Goal: Check status: Check status

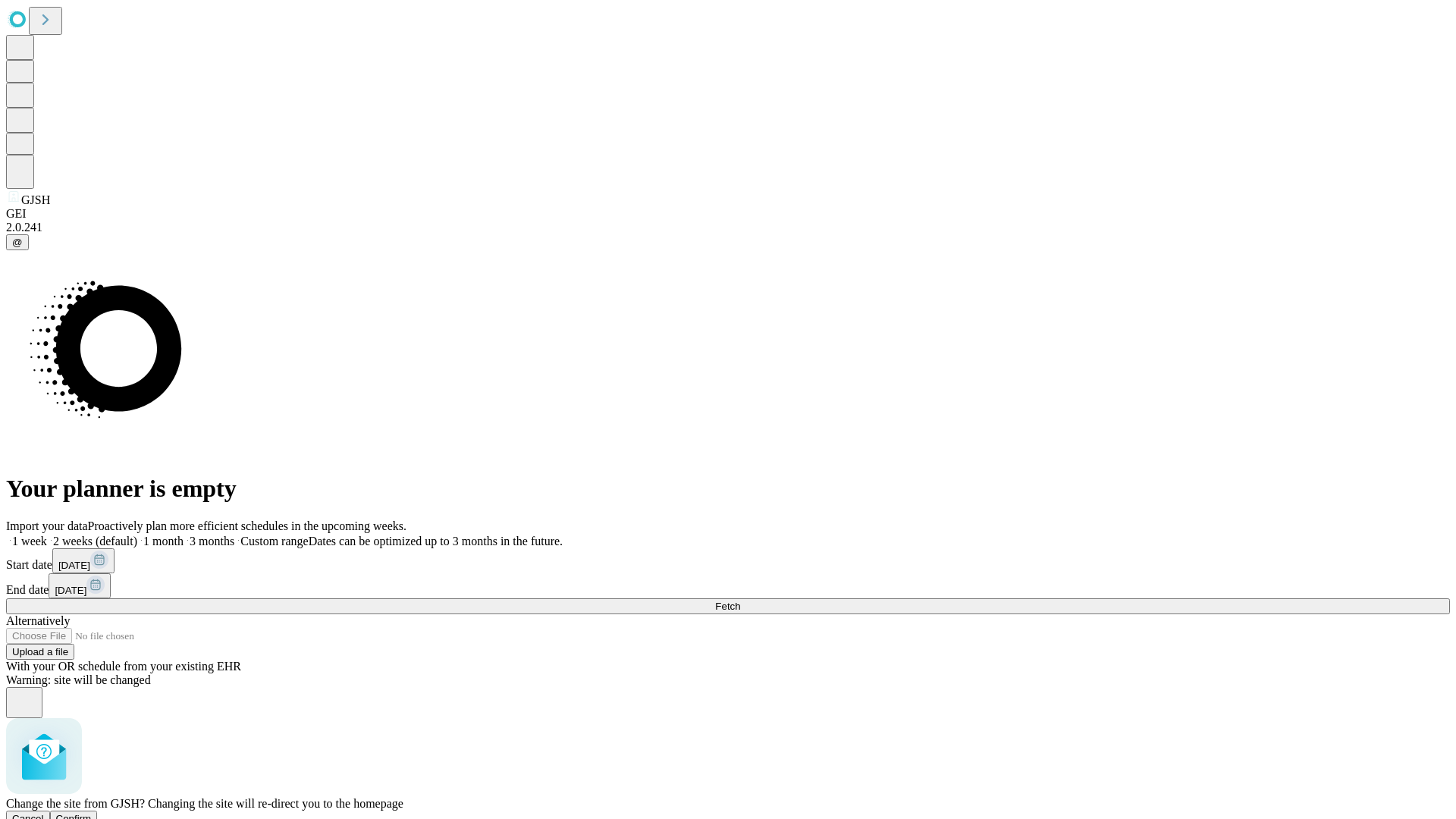
click at [91, 813] on span "Confirm" at bounding box center [74, 818] width 36 height 11
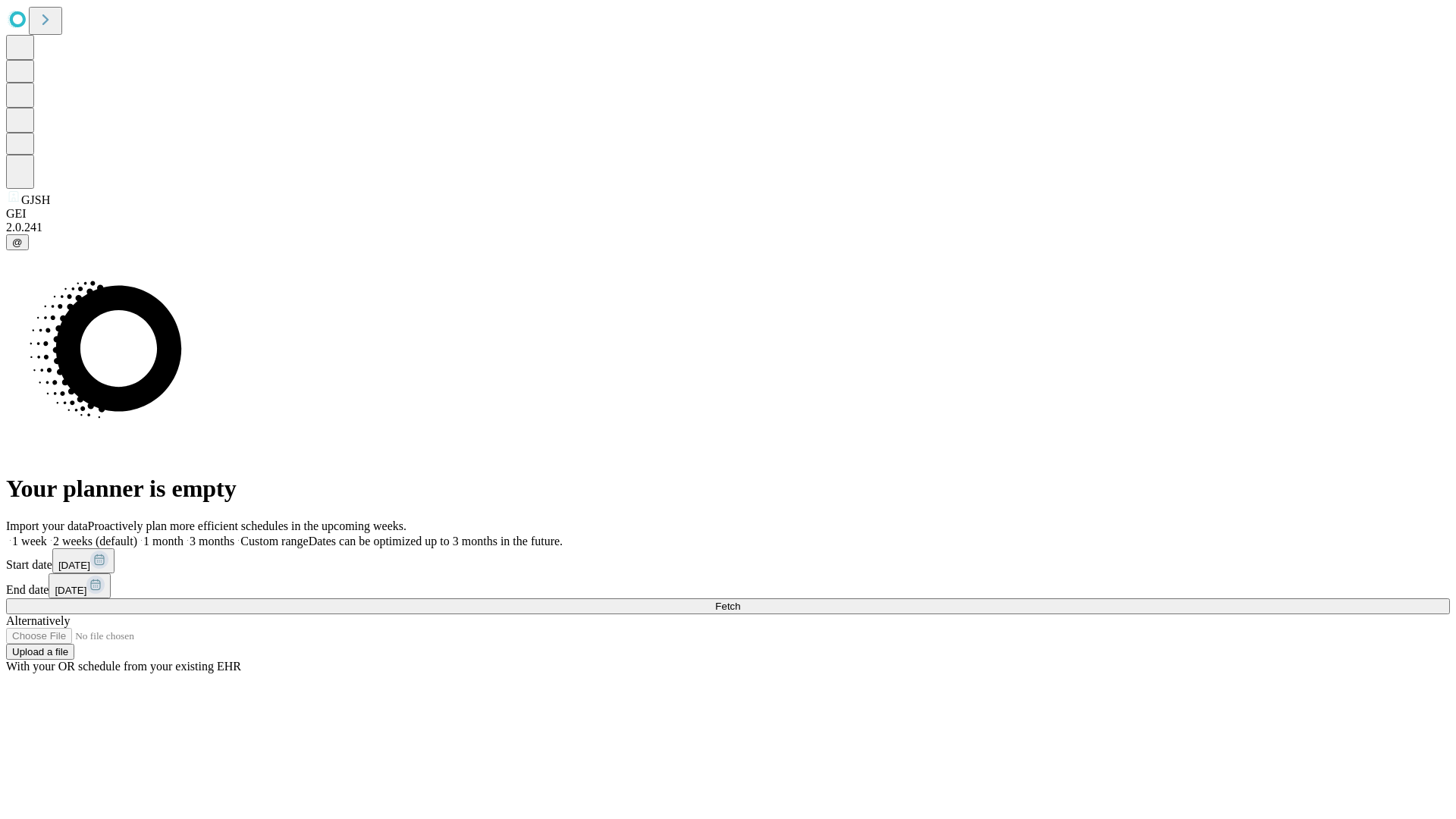
click at [47, 534] on label "1 week" at bounding box center [27, 540] width 41 height 13
click at [740, 600] on span "Fetch" at bounding box center [727, 606] width 25 height 11
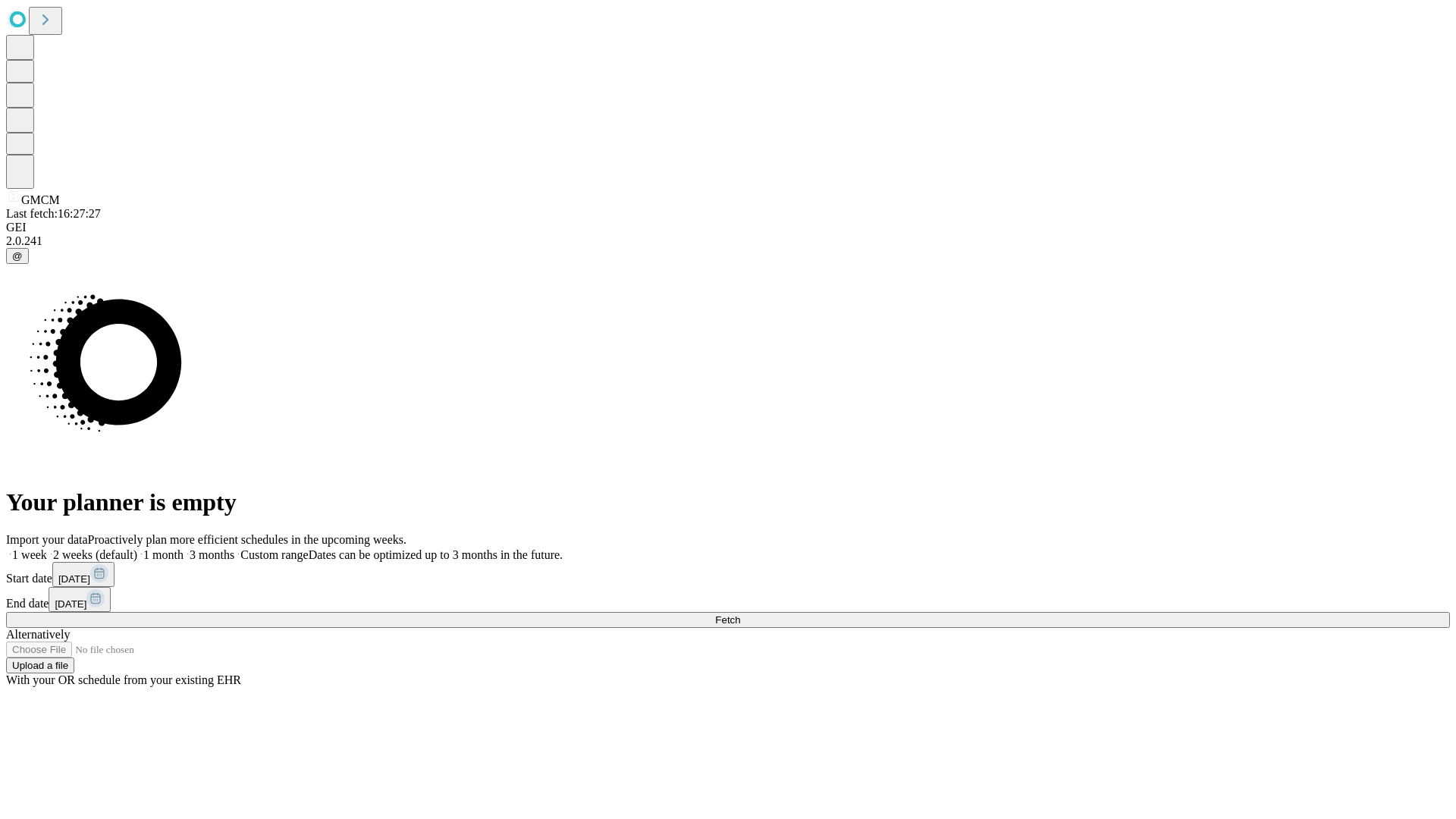
click at [740, 614] on span "Fetch" at bounding box center [727, 619] width 25 height 11
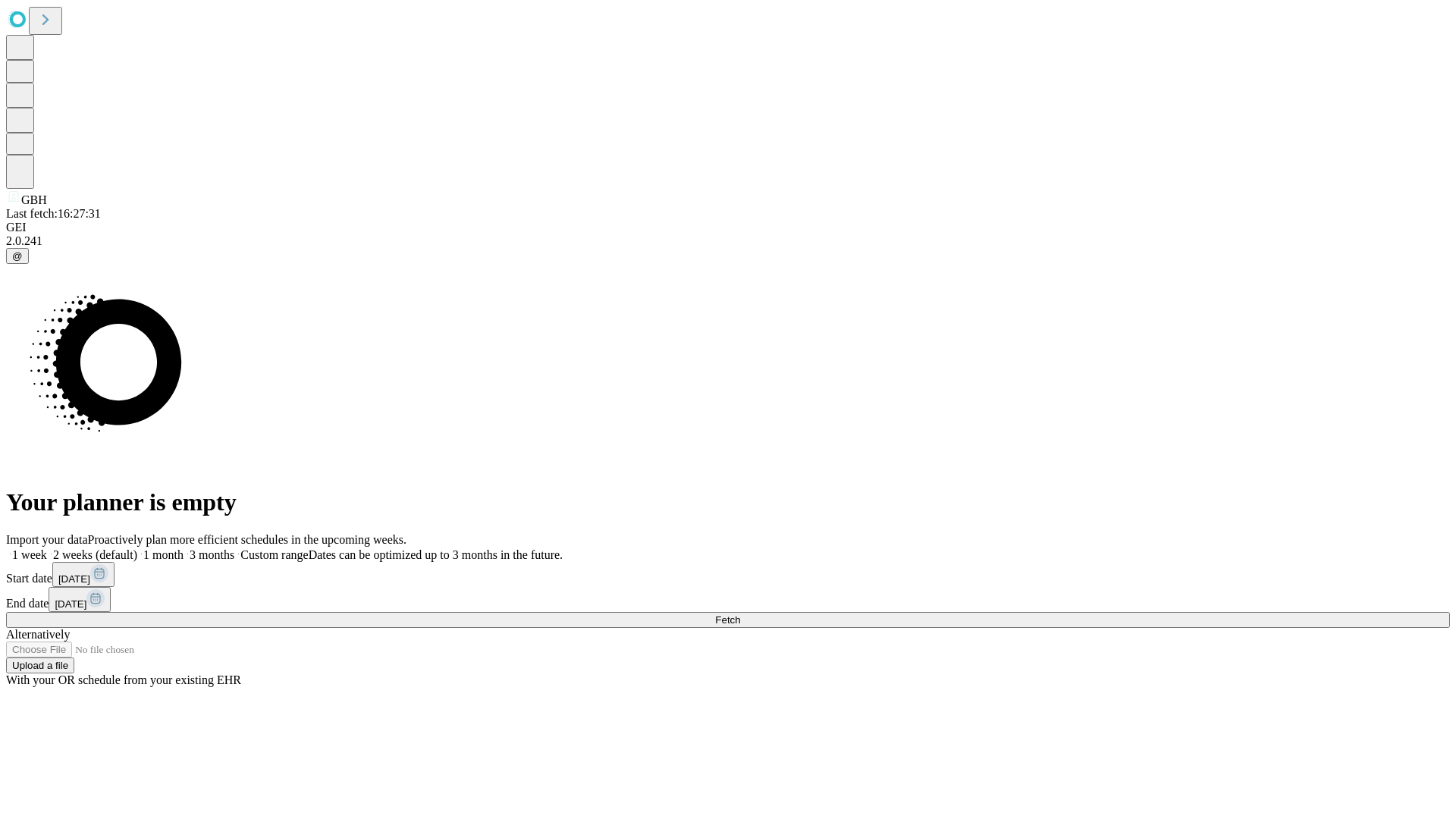
click at [47, 548] on label "1 week" at bounding box center [27, 554] width 41 height 13
click at [740, 614] on span "Fetch" at bounding box center [727, 619] width 25 height 11
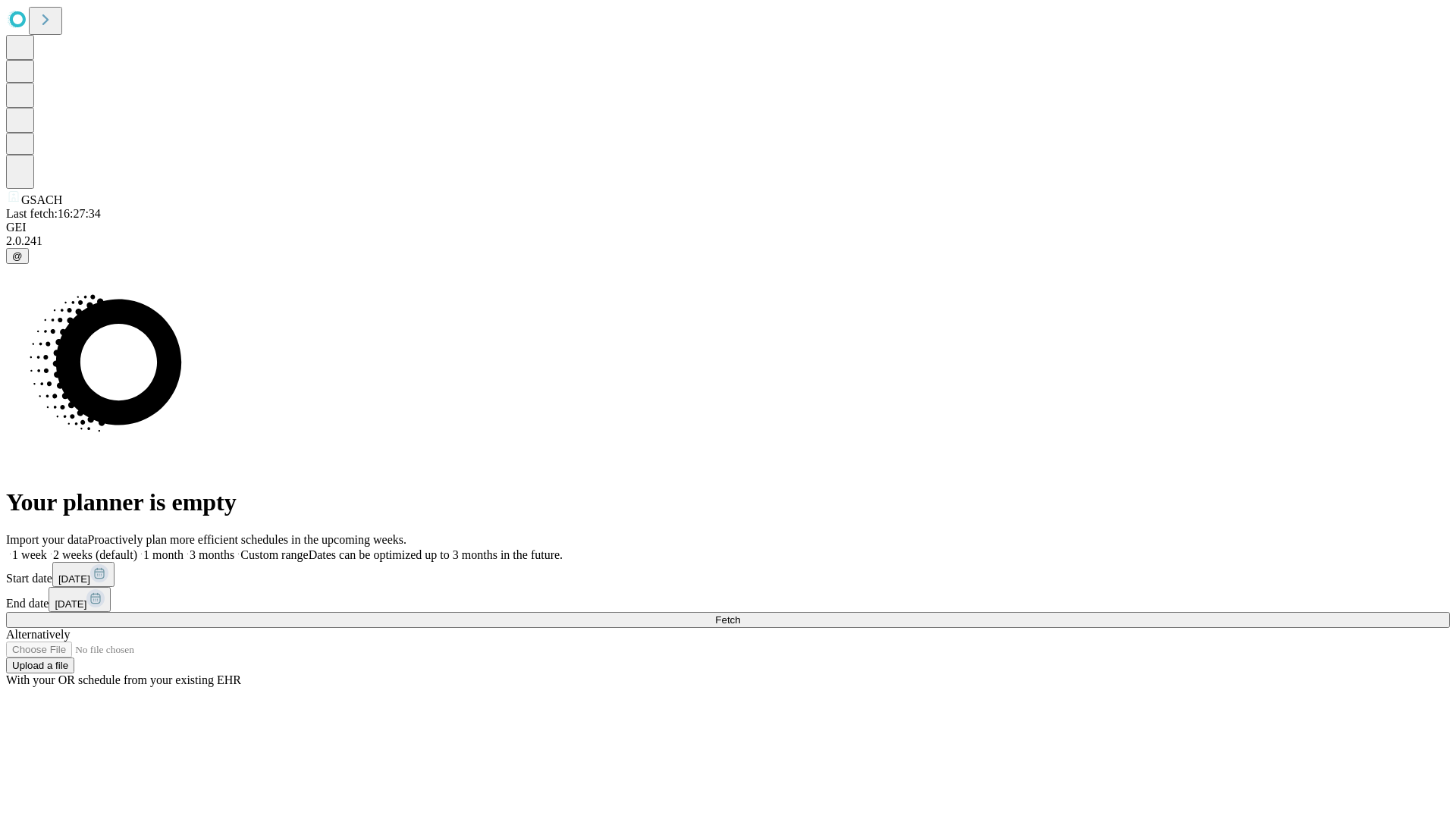
click at [47, 548] on label "1 week" at bounding box center [27, 554] width 41 height 13
click at [740, 614] on span "Fetch" at bounding box center [727, 619] width 25 height 11
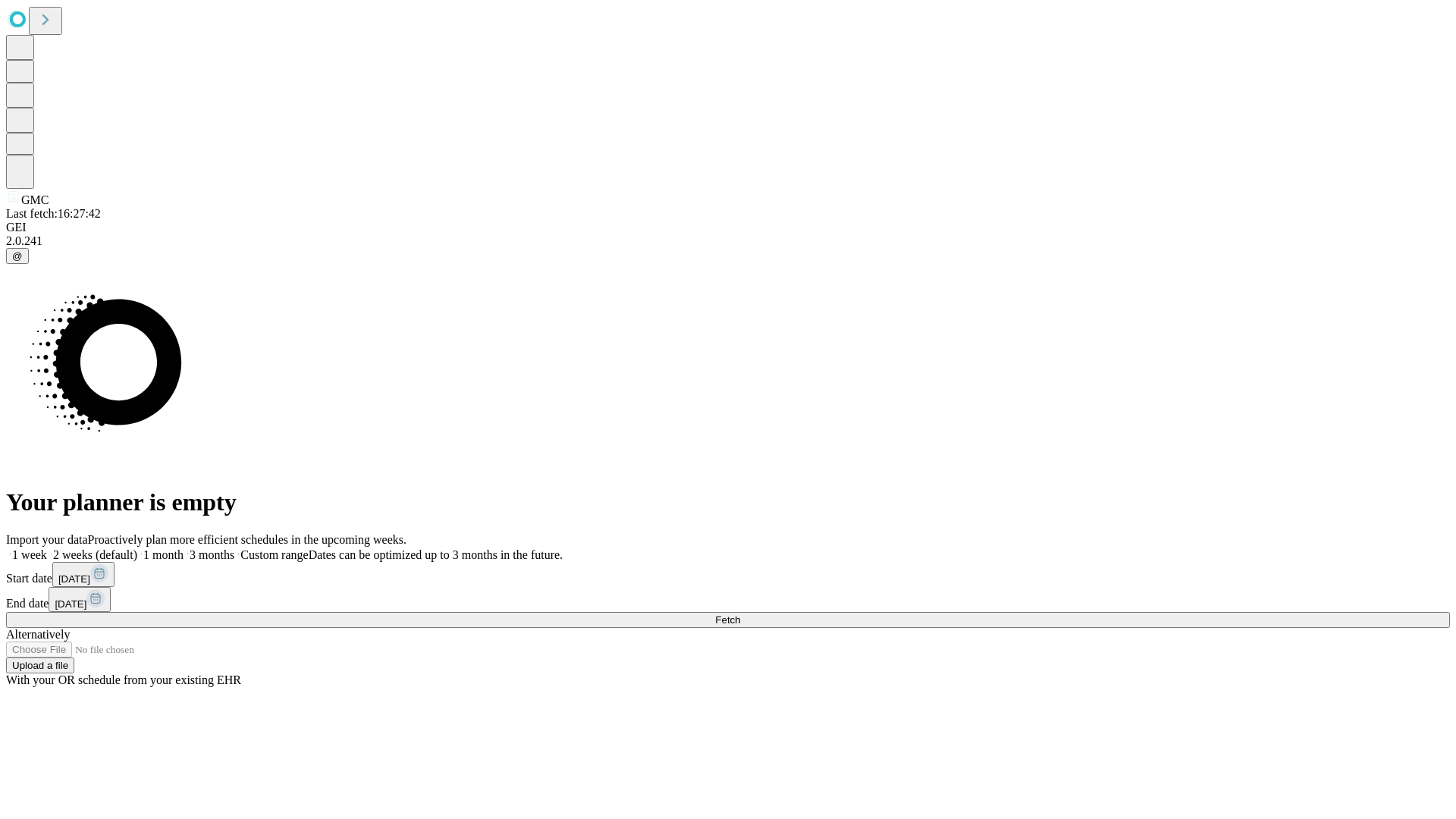
click at [47, 548] on label "1 week" at bounding box center [27, 554] width 41 height 13
click at [740, 614] on span "Fetch" at bounding box center [727, 619] width 25 height 11
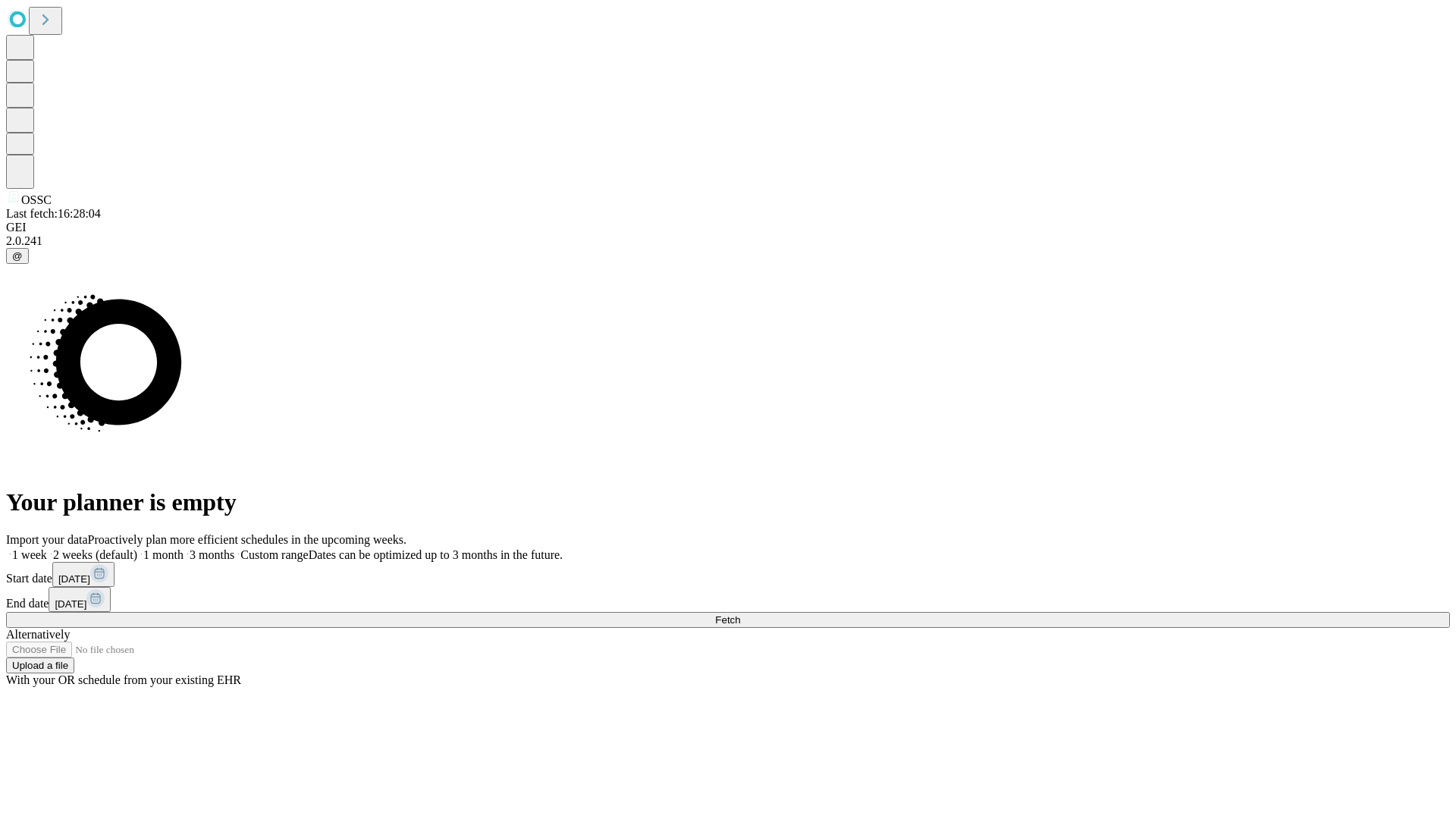
click at [740, 614] on span "Fetch" at bounding box center [727, 619] width 25 height 11
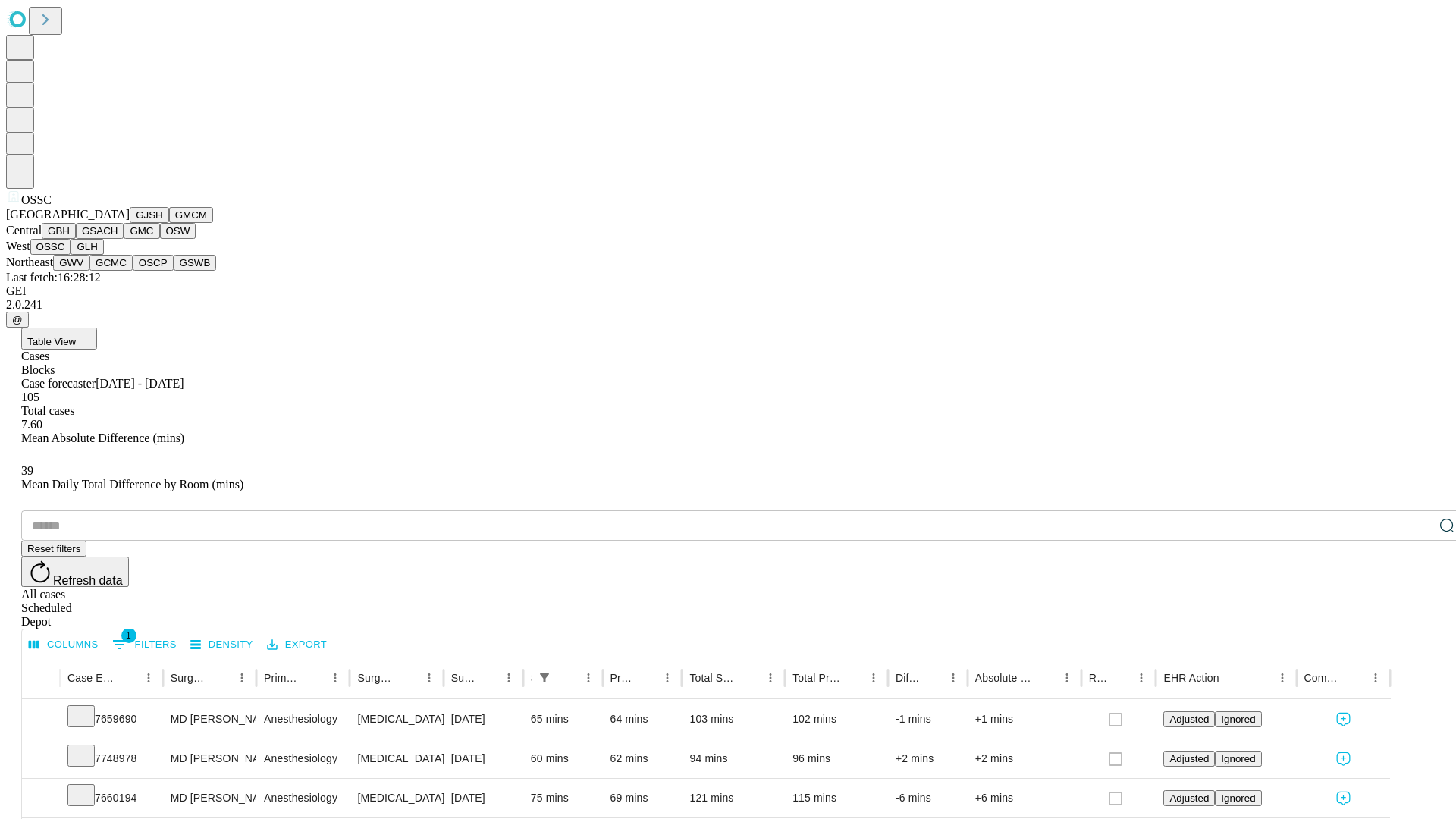
click at [103, 254] on button "GLH" at bounding box center [87, 246] width 33 height 16
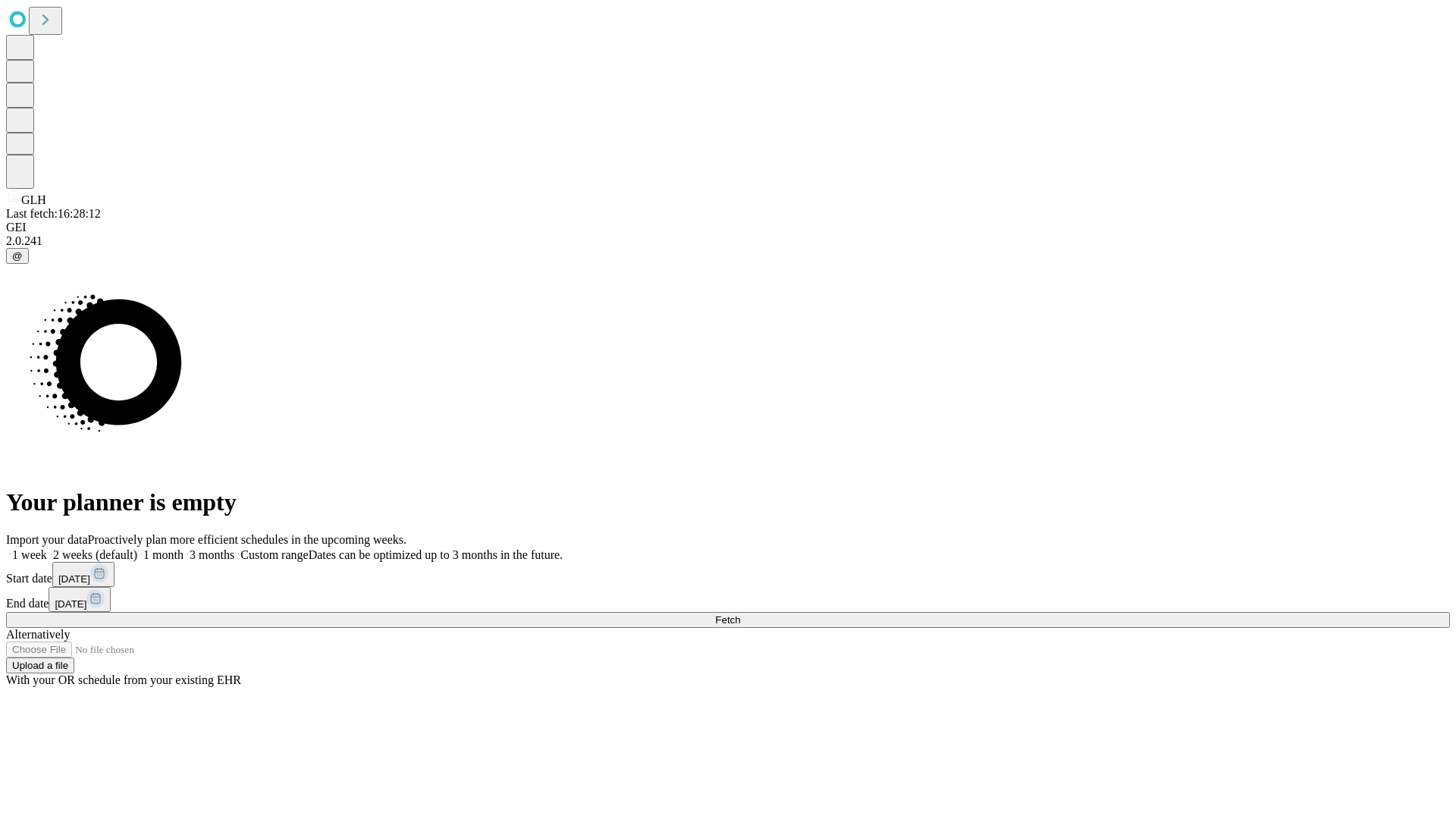
click at [47, 548] on label "1 week" at bounding box center [27, 554] width 41 height 13
click at [740, 614] on span "Fetch" at bounding box center [727, 619] width 25 height 11
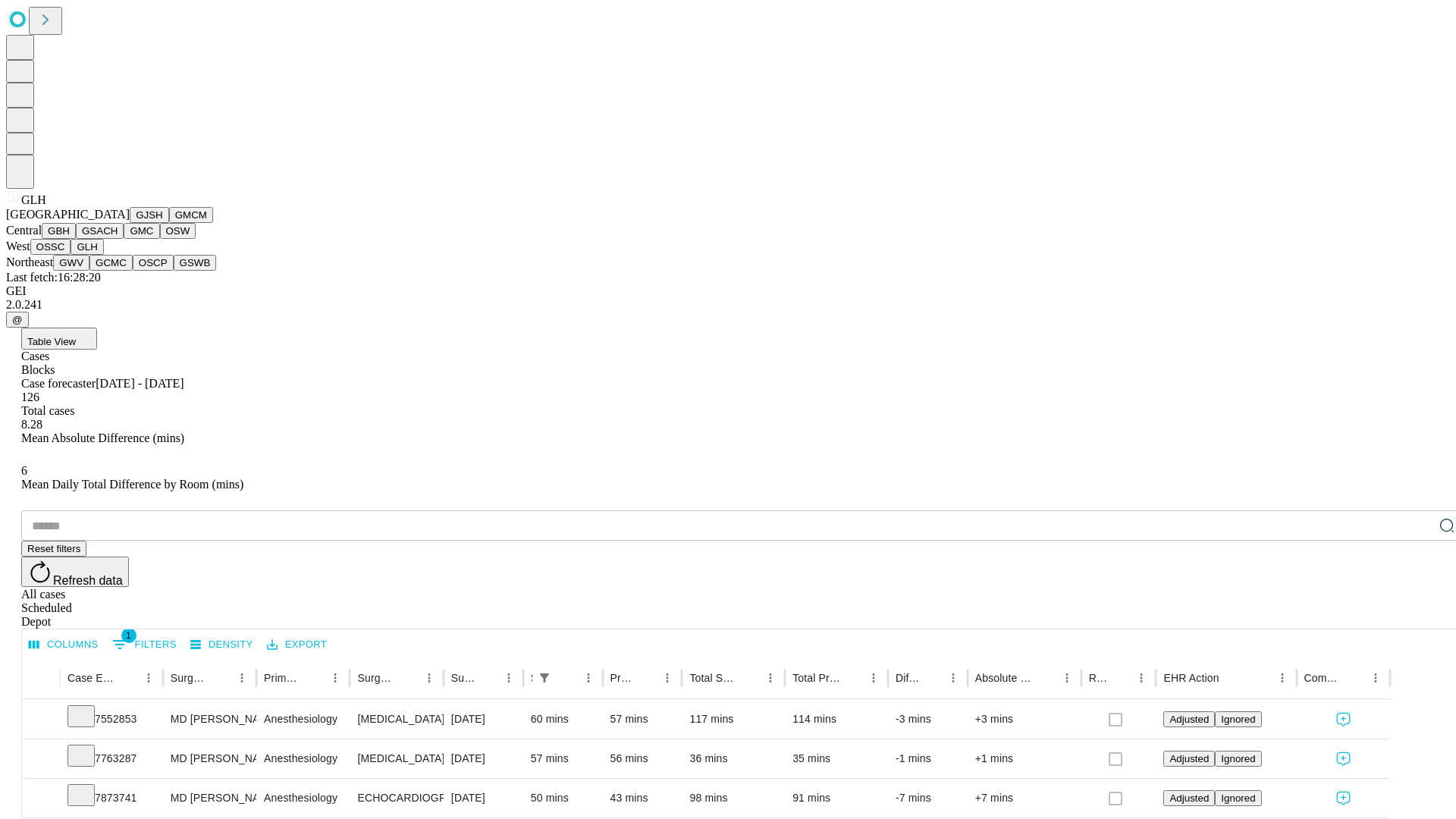
click at [89, 270] on button "GWV" at bounding box center [72, 262] width 37 height 16
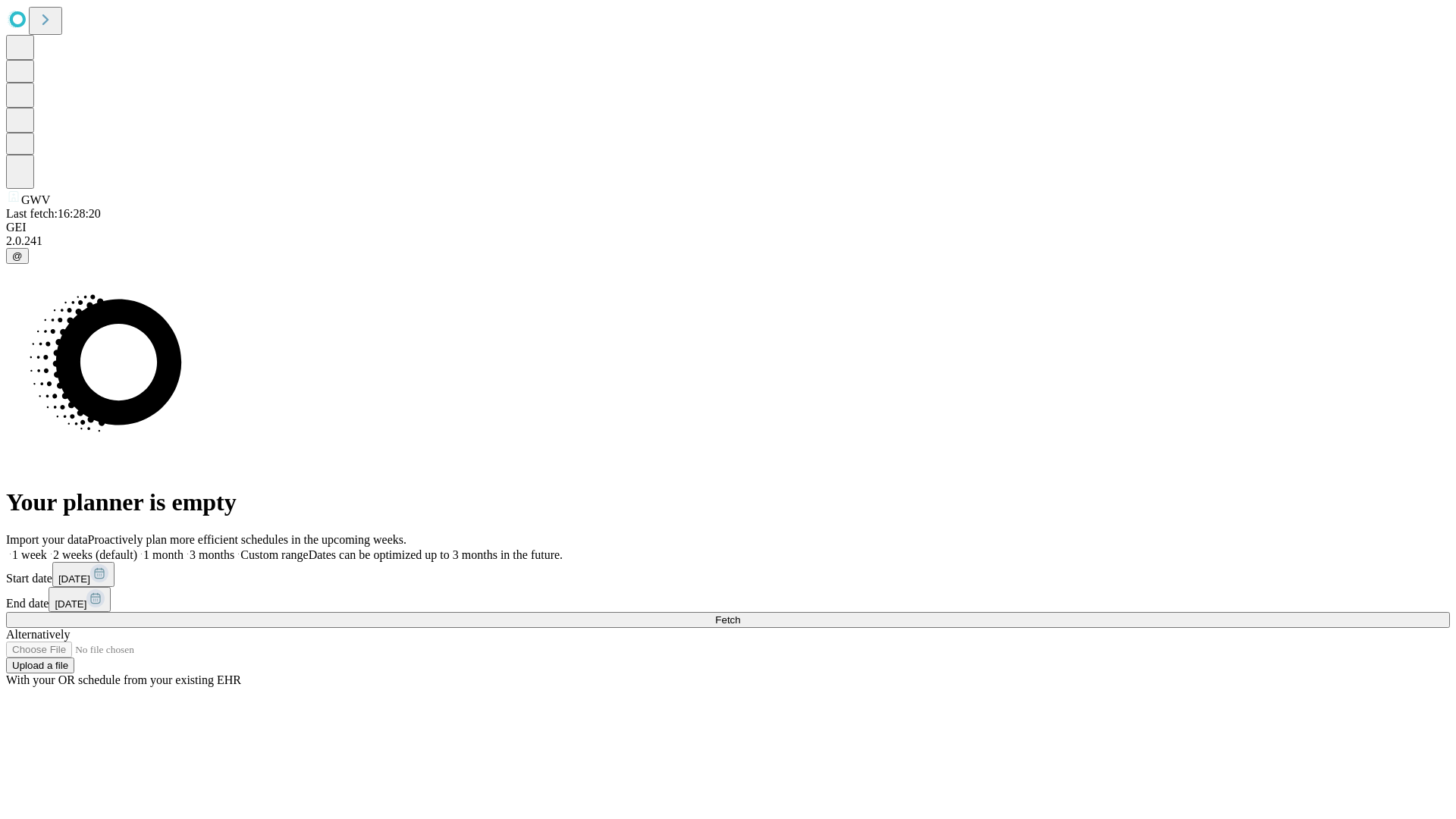
click at [47, 548] on label "1 week" at bounding box center [27, 554] width 41 height 13
click at [740, 614] on span "Fetch" at bounding box center [727, 619] width 25 height 11
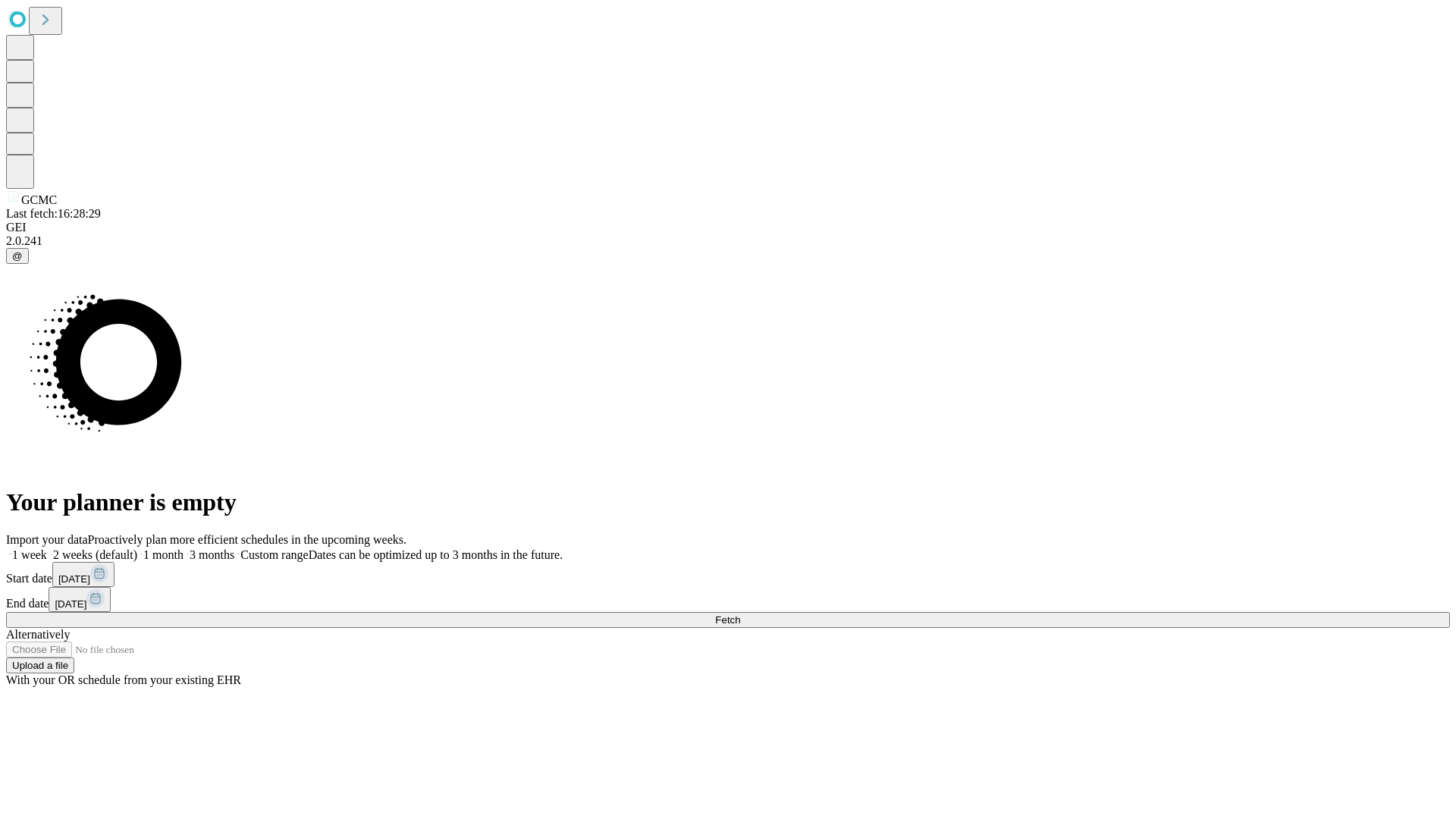
click at [47, 548] on label "1 week" at bounding box center [27, 554] width 41 height 13
click at [740, 614] on span "Fetch" at bounding box center [727, 619] width 25 height 11
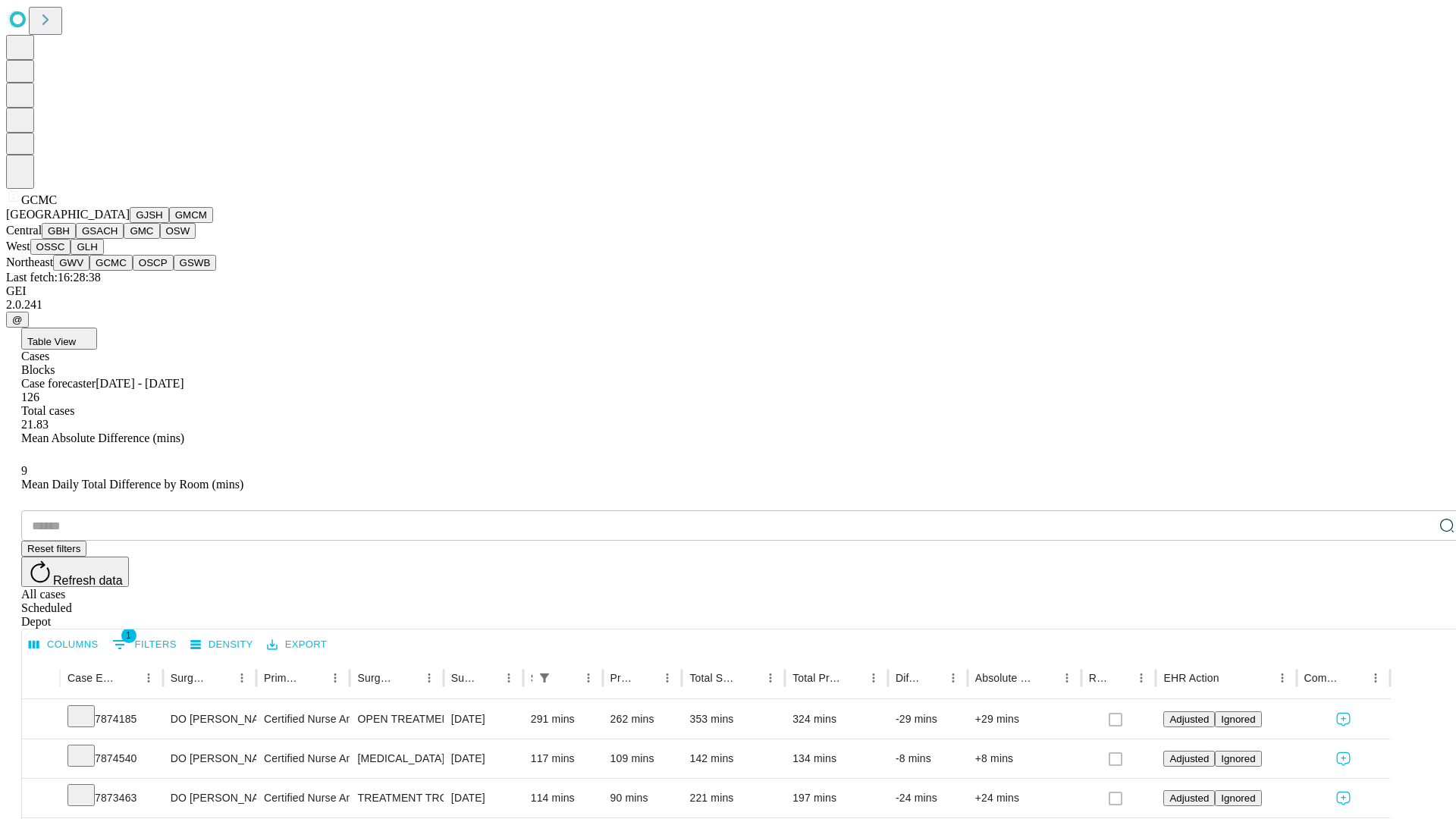
click at [133, 270] on button "OSCP" at bounding box center [153, 262] width 41 height 16
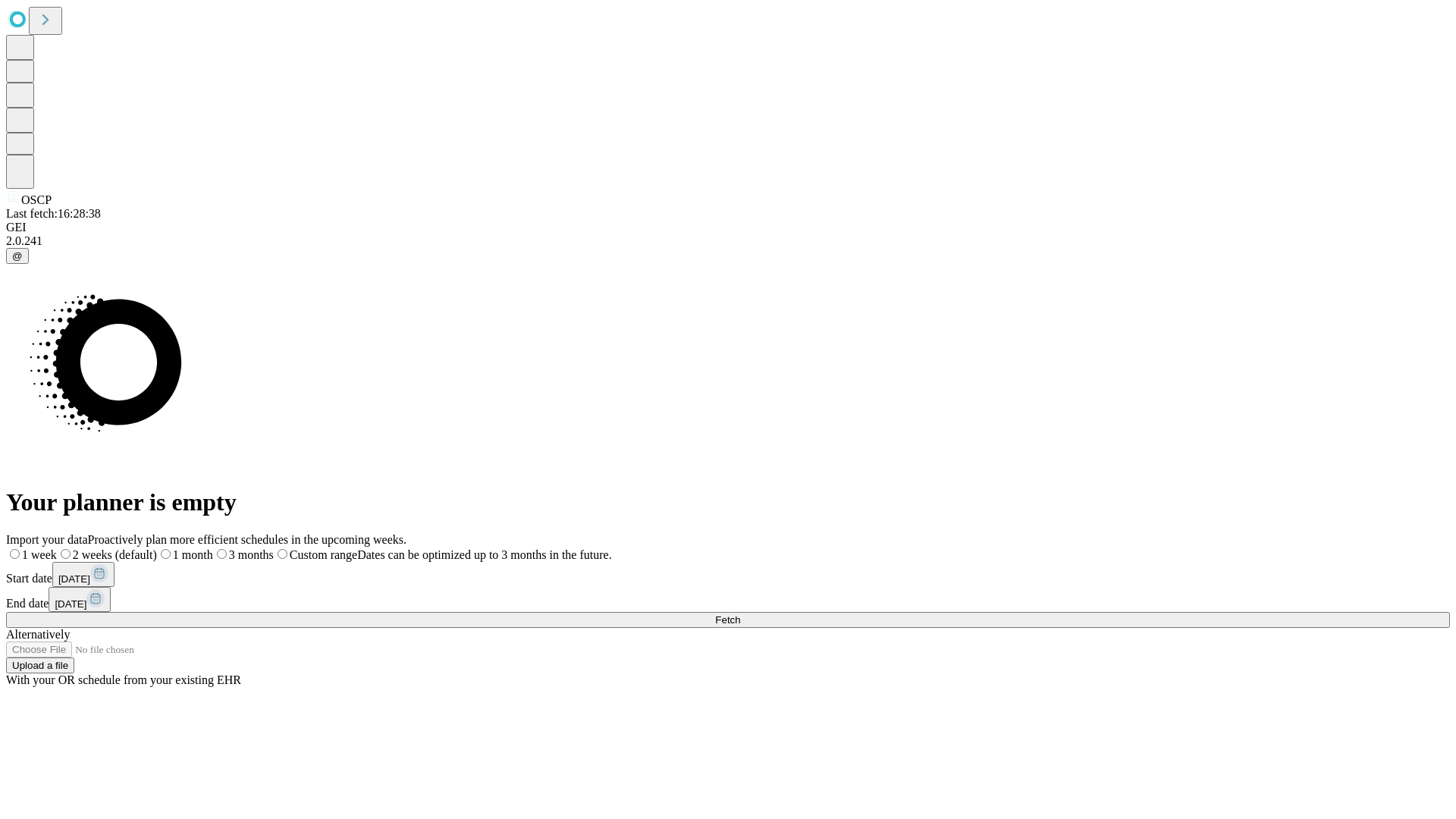
click at [57, 548] on label "1 week" at bounding box center [31, 554] width 51 height 13
click at [740, 614] on span "Fetch" at bounding box center [727, 619] width 25 height 11
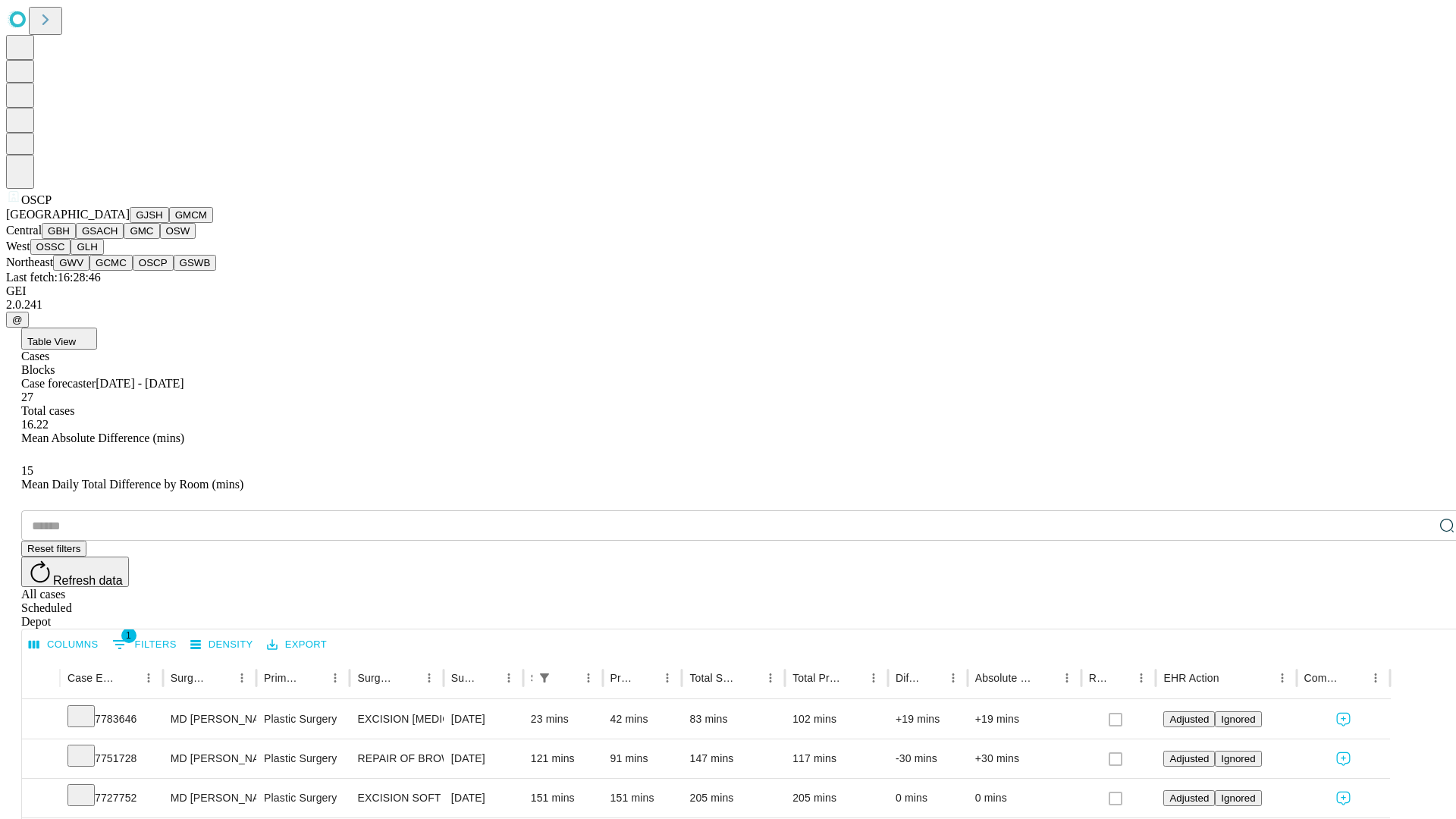
click at [174, 270] on button "GSWB" at bounding box center [195, 262] width 43 height 16
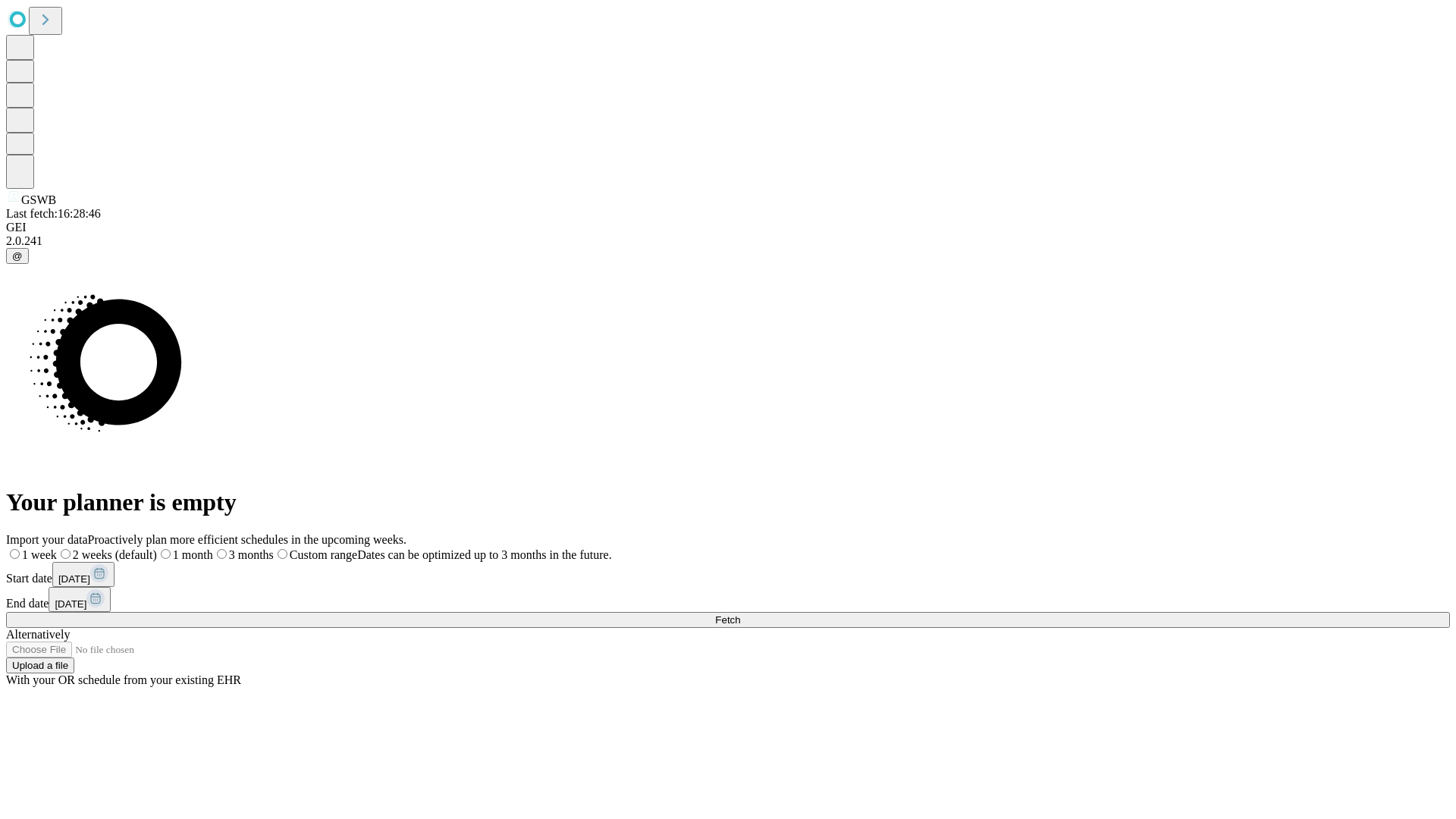
click at [57, 548] on label "1 week" at bounding box center [31, 554] width 51 height 13
click at [740, 614] on span "Fetch" at bounding box center [727, 619] width 25 height 11
